Goal: Task Accomplishment & Management: Manage account settings

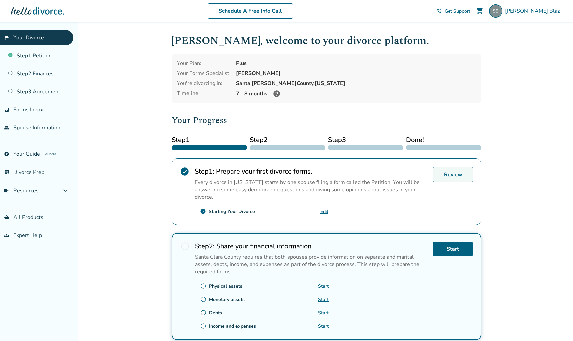
click at [446, 175] on link "Review" at bounding box center [453, 174] width 40 height 15
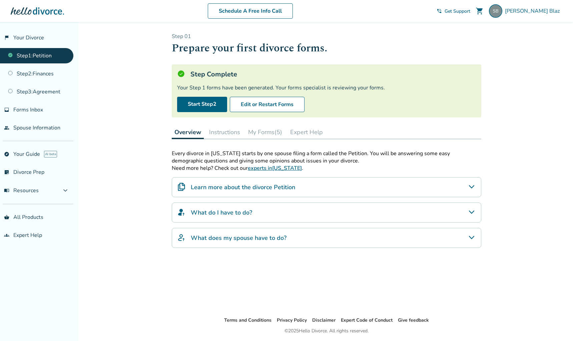
click at [263, 132] on button "My Forms (5)" at bounding box center [265, 131] width 39 height 13
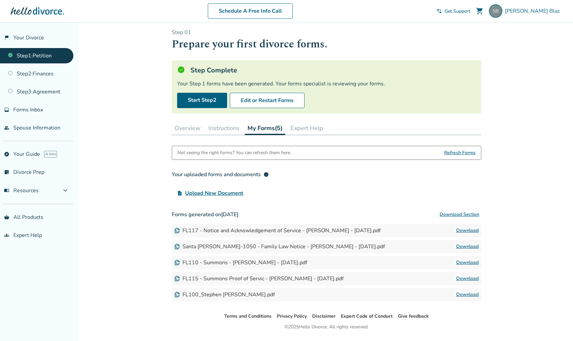
scroll to position [8, 0]
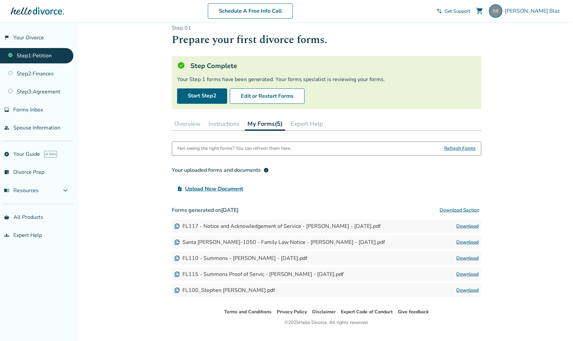
click at [453, 147] on span "Refresh Forms" at bounding box center [460, 148] width 31 height 13
click at [462, 147] on span "Refresh Forms" at bounding box center [460, 148] width 31 height 13
click at [466, 208] on button "Download Section" at bounding box center [460, 210] width 44 height 13
click at [454, 209] on button "Download Section" at bounding box center [460, 210] width 44 height 13
click at [34, 37] on link "flag_2 Your Divorce" at bounding box center [36, 37] width 73 height 15
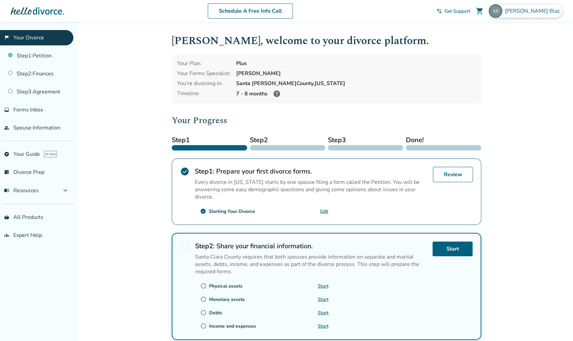
click at [533, 11] on span "[PERSON_NAME]" at bounding box center [533, 10] width 57 height 7
click at [487, 113] on button "Sign Out" at bounding box center [486, 118] width 25 height 10
